Goal: Check status

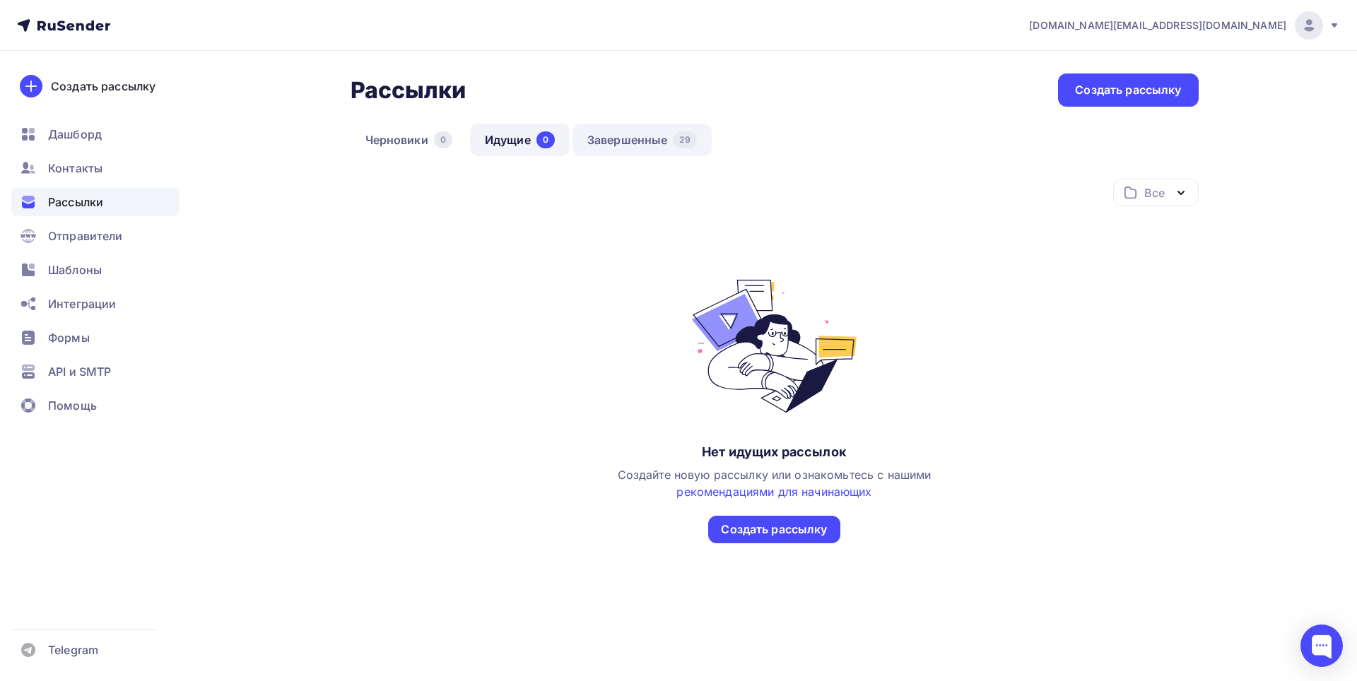
click at [637, 134] on link "Завершенные 29" at bounding box center [642, 140] width 139 height 33
